Goal: Task Accomplishment & Management: Use online tool/utility

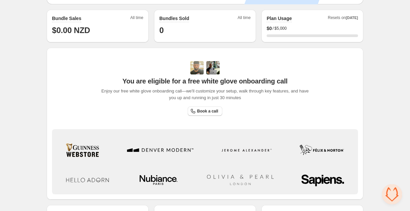
scroll to position [169, 0]
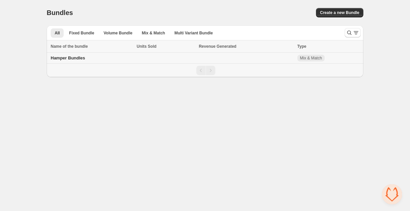
click at [70, 57] on span "Hamper Bundles" at bounding box center [68, 57] width 34 height 5
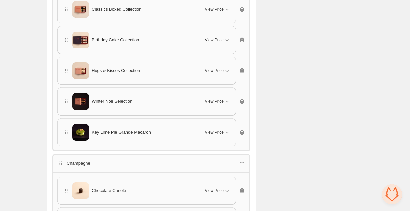
scroll to position [410, 0]
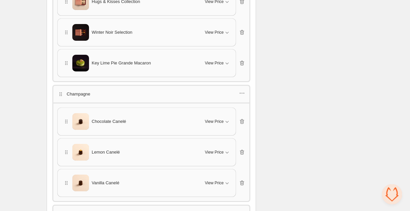
click at [232, 93] on div "Champagne" at bounding box center [151, 94] width 188 height 9
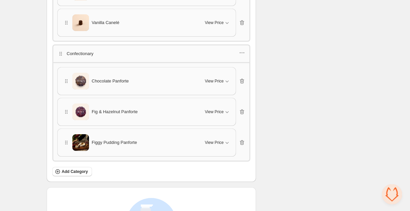
scroll to position [641, 0]
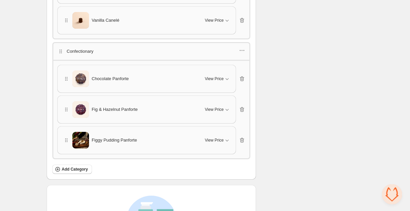
drag, startPoint x: 80, startPoint y: 164, endPoint x: 37, endPoint y: 145, distance: 47.1
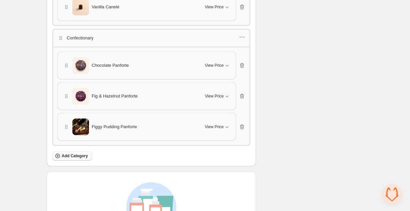
scroll to position [663, 0]
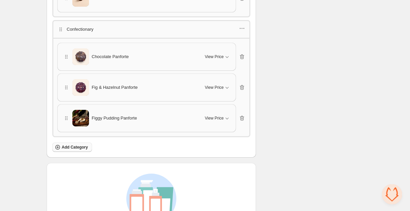
drag, startPoint x: 81, startPoint y: 141, endPoint x: 77, endPoint y: 139, distance: 5.1
click at [77, 144] on span "Add Category" at bounding box center [75, 146] width 26 height 5
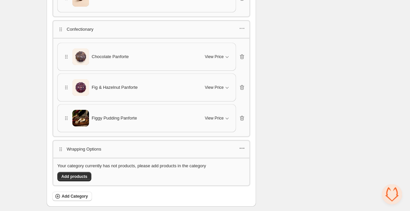
click at [240, 145] on icon "button" at bounding box center [242, 148] width 7 height 7
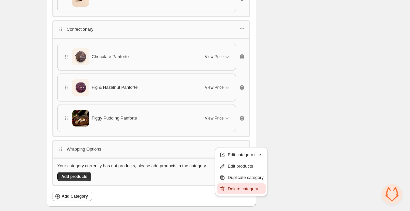
click at [242, 188] on span "Delete category" at bounding box center [246, 188] width 36 height 7
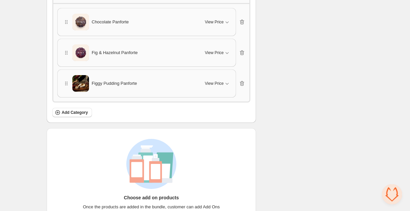
scroll to position [729, 0]
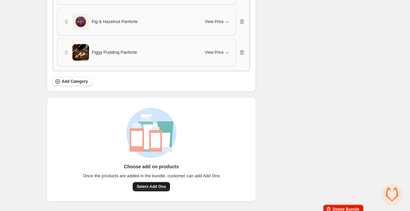
click at [149, 184] on span "Select Add Ons" at bounding box center [151, 186] width 29 height 5
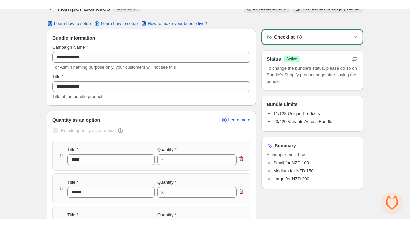
scroll to position [0, 0]
